Goal: Task Accomplishment & Management: Manage account settings

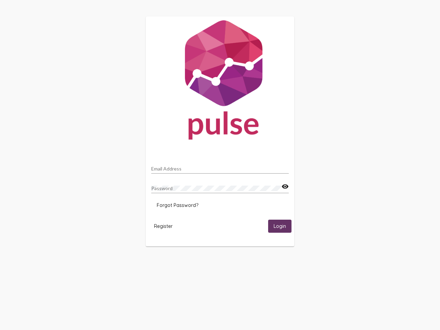
click at [220, 167] on input "Email Address" at bounding box center [219, 168] width 137 height 5
click at [285, 187] on mat-icon "visibility" at bounding box center [284, 186] width 7 height 8
click at [177, 205] on span "Forgot Password?" at bounding box center [178, 205] width 42 height 6
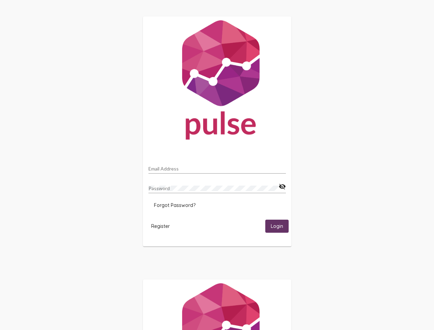
click at [163, 226] on span "Register" at bounding box center [160, 226] width 19 height 6
click at [280, 226] on span "Login" at bounding box center [277, 226] width 12 height 6
